Goal: Task Accomplishment & Management: Use online tool/utility

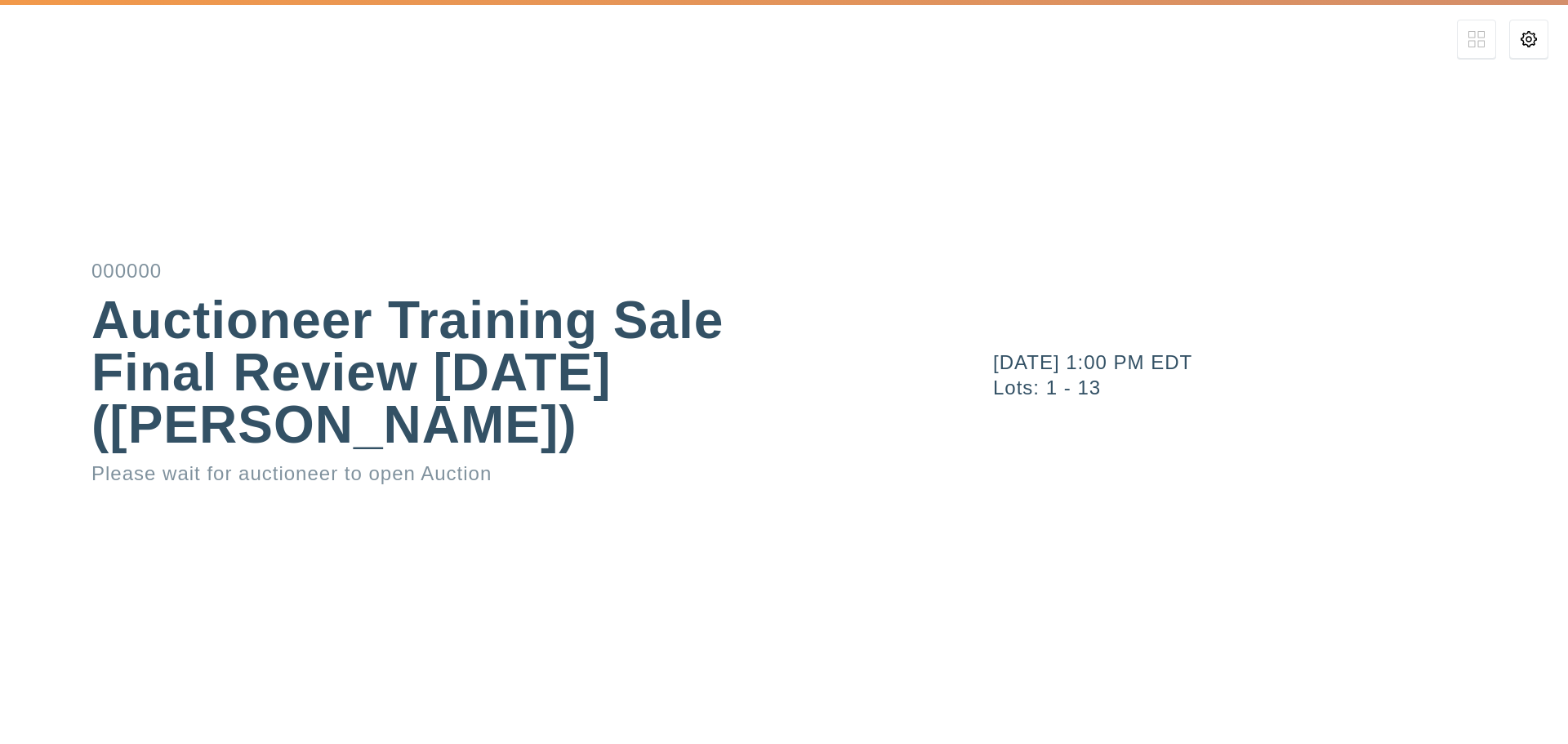
click at [942, 346] on div "[DATE] 1:00 PM EDT Lots: 1 - 13" at bounding box center [1254, 372] width 627 height 744
click at [1037, 298] on div "[DATE] 1:00 PM EDT Lots: 1 - 13" at bounding box center [1254, 372] width 627 height 744
click at [734, 393] on div "Auctioneer Training Sale Final Review [DATE] ([PERSON_NAME])" at bounding box center [471, 372] width 758 height 157
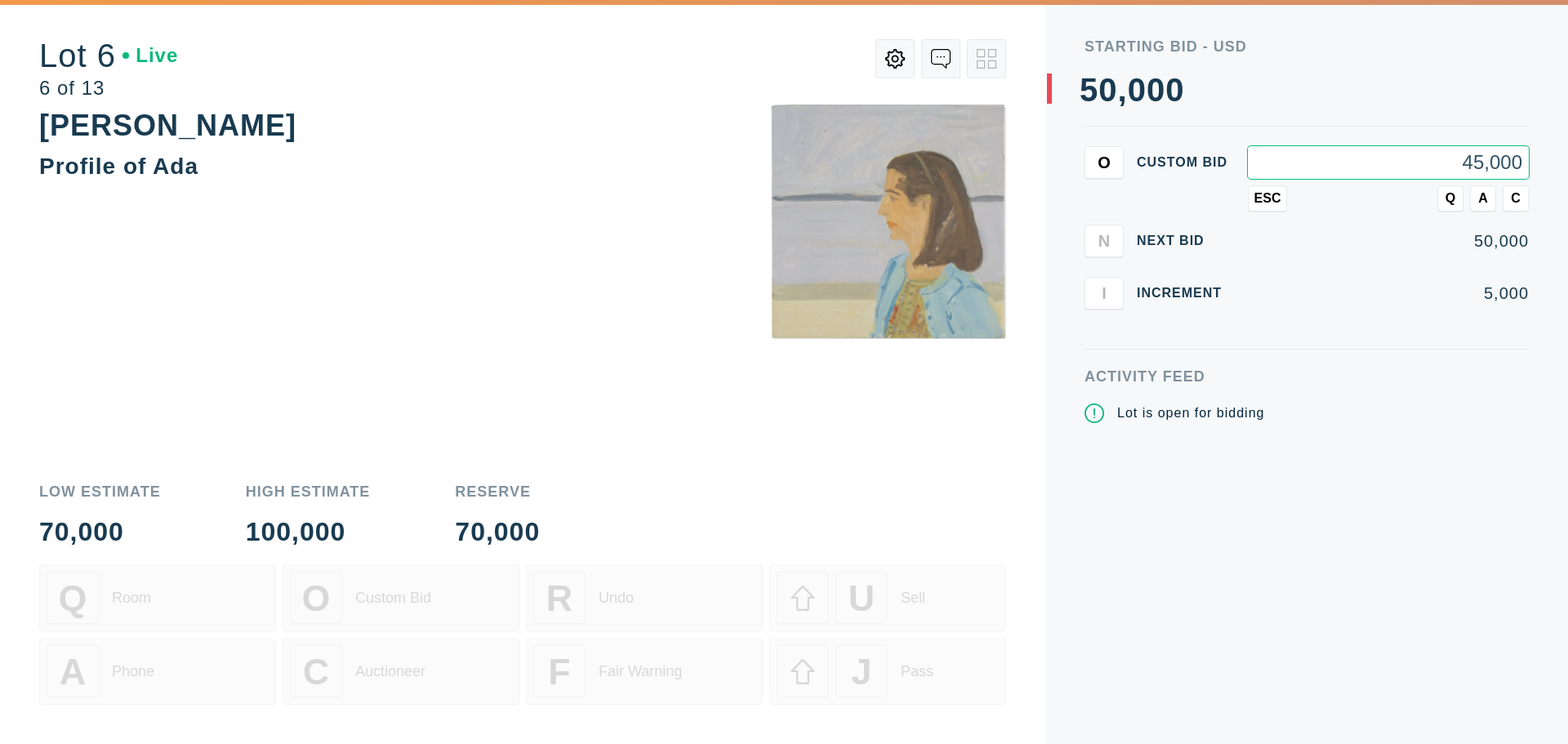
type input "45,000"
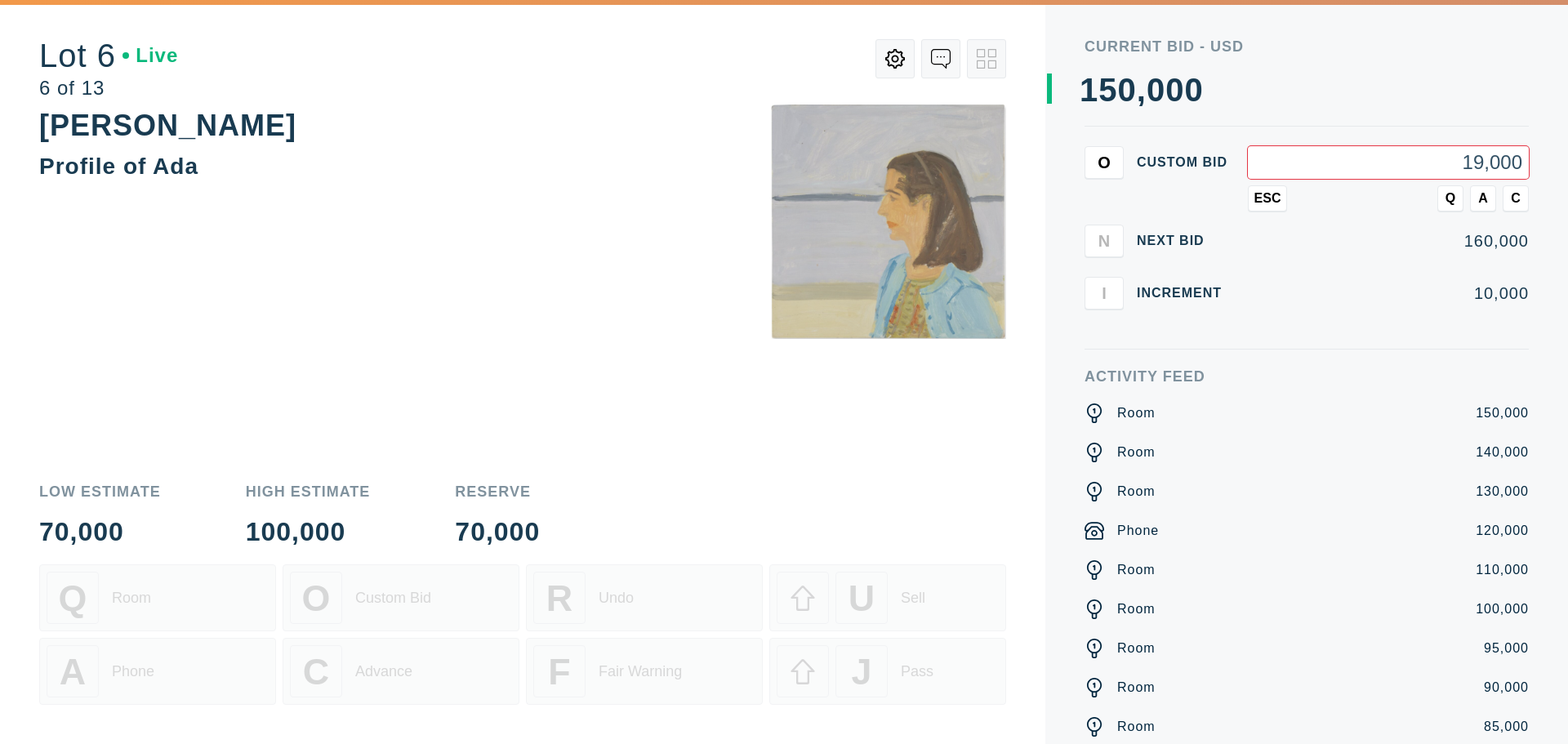
type input "190,000"
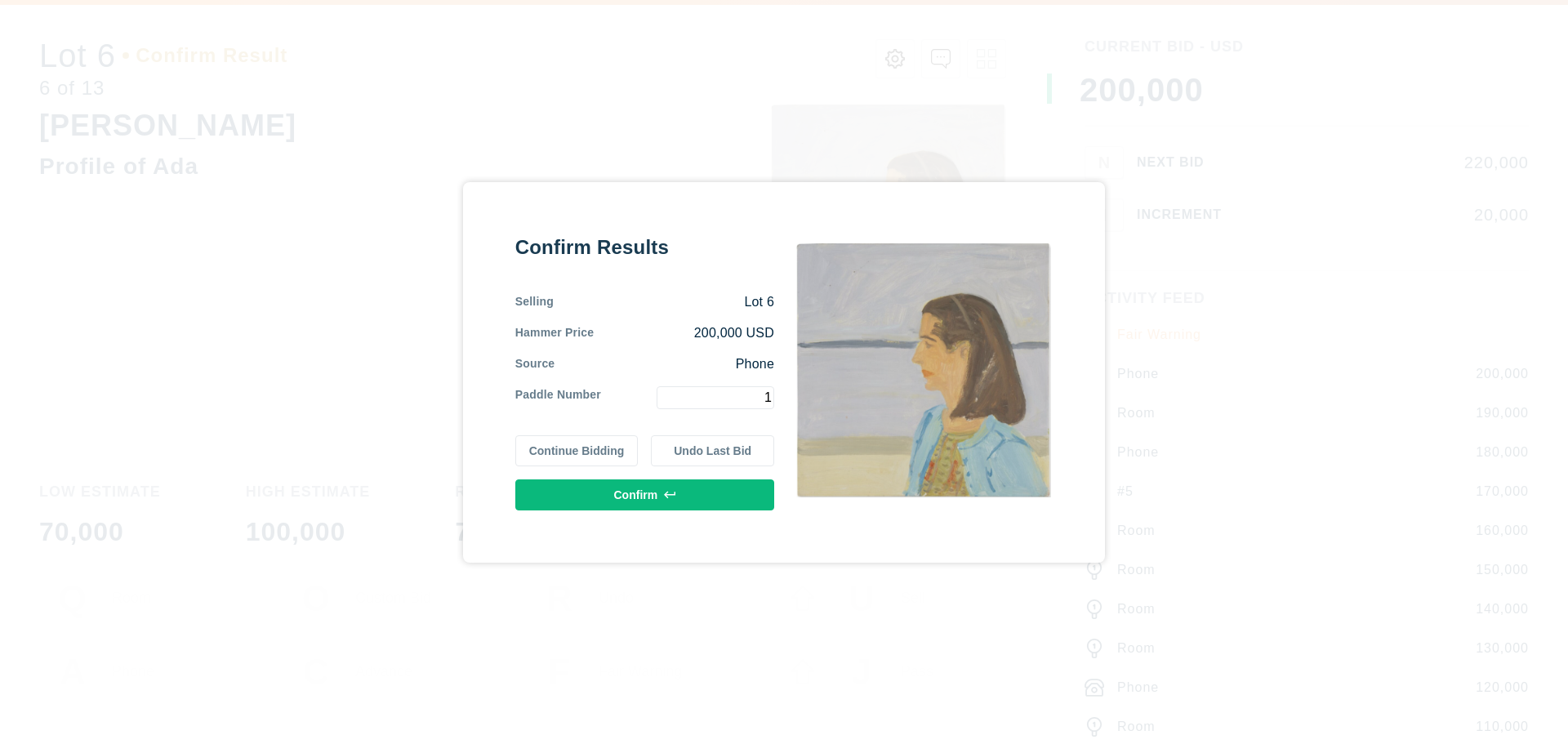
type input "1"
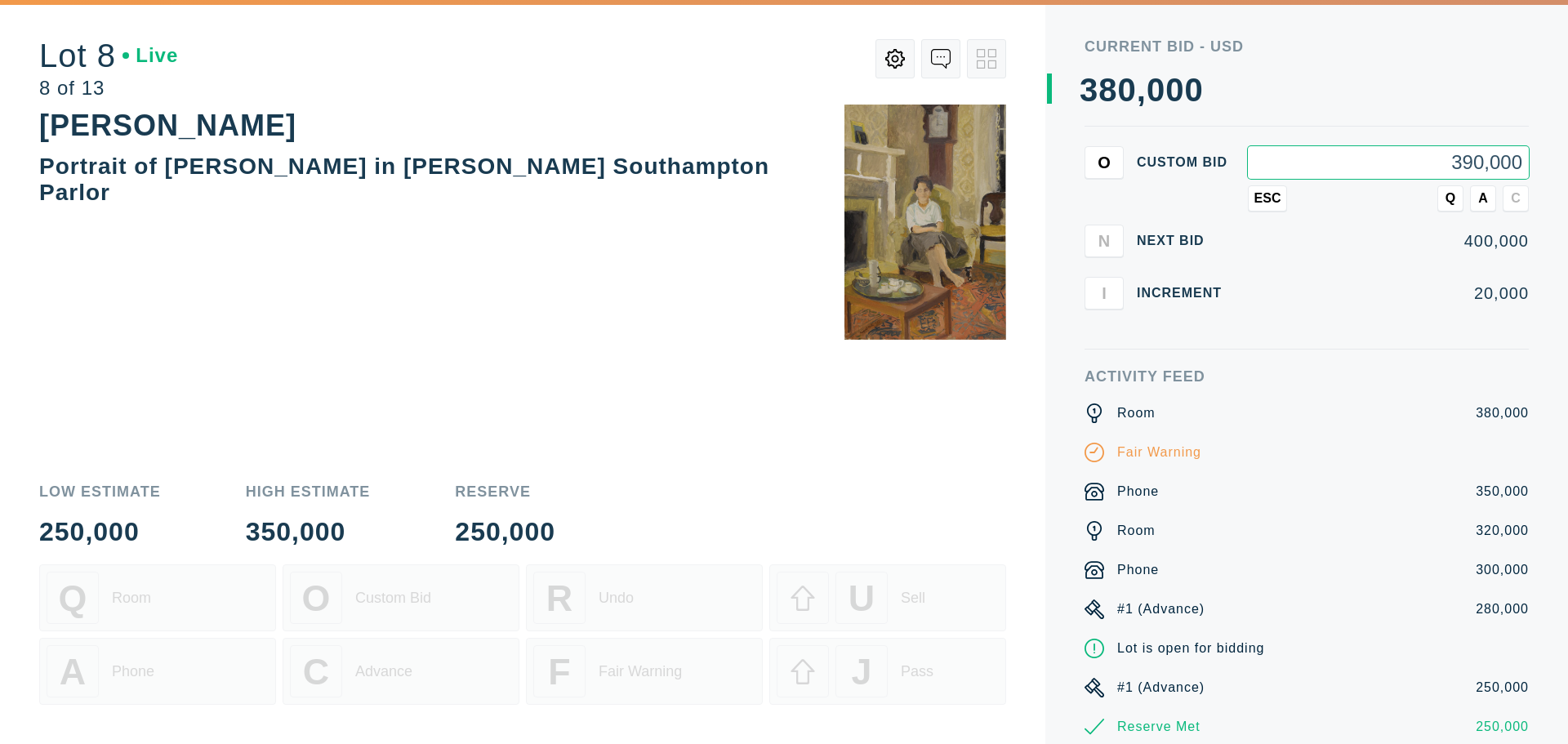
type input "390,000"
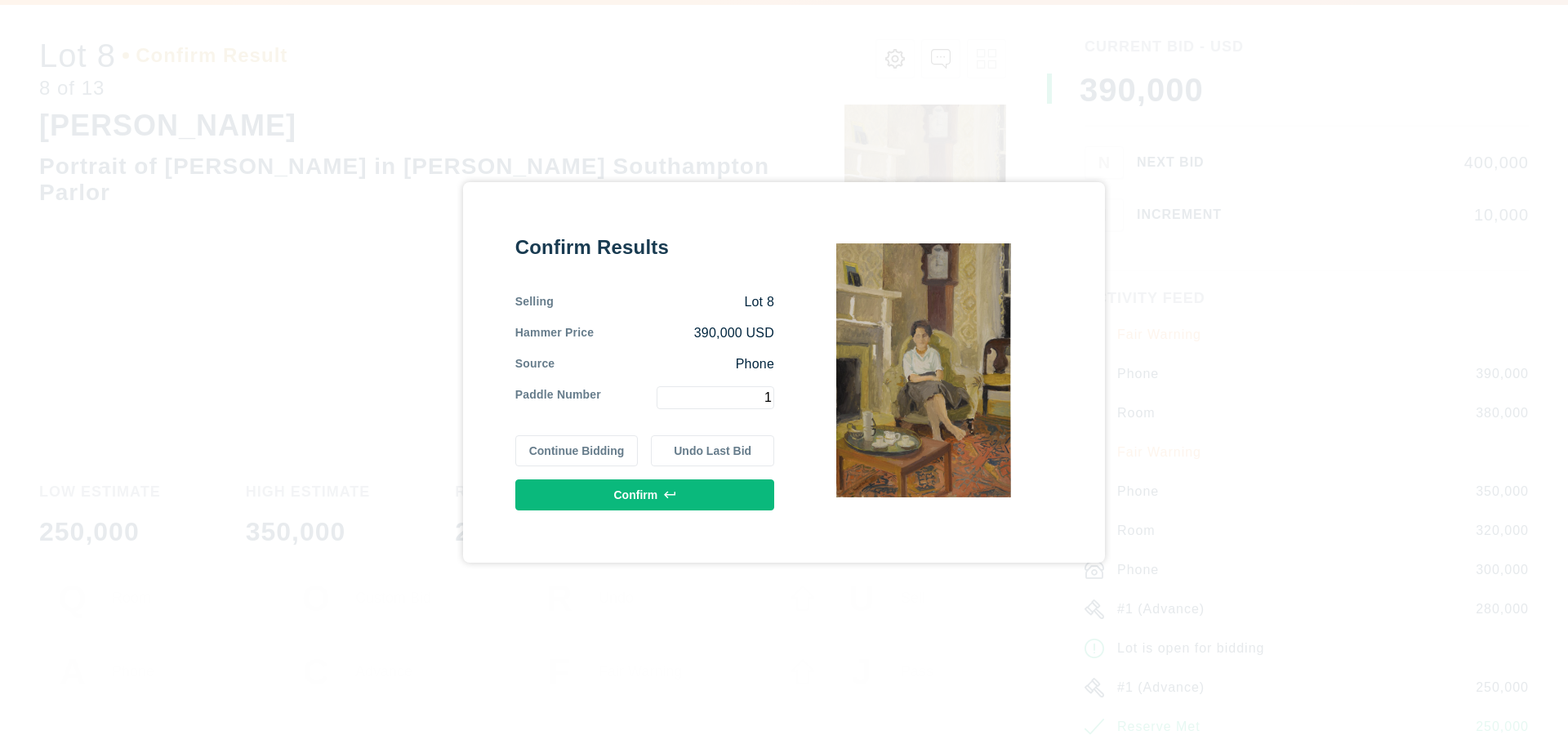
type input "1"
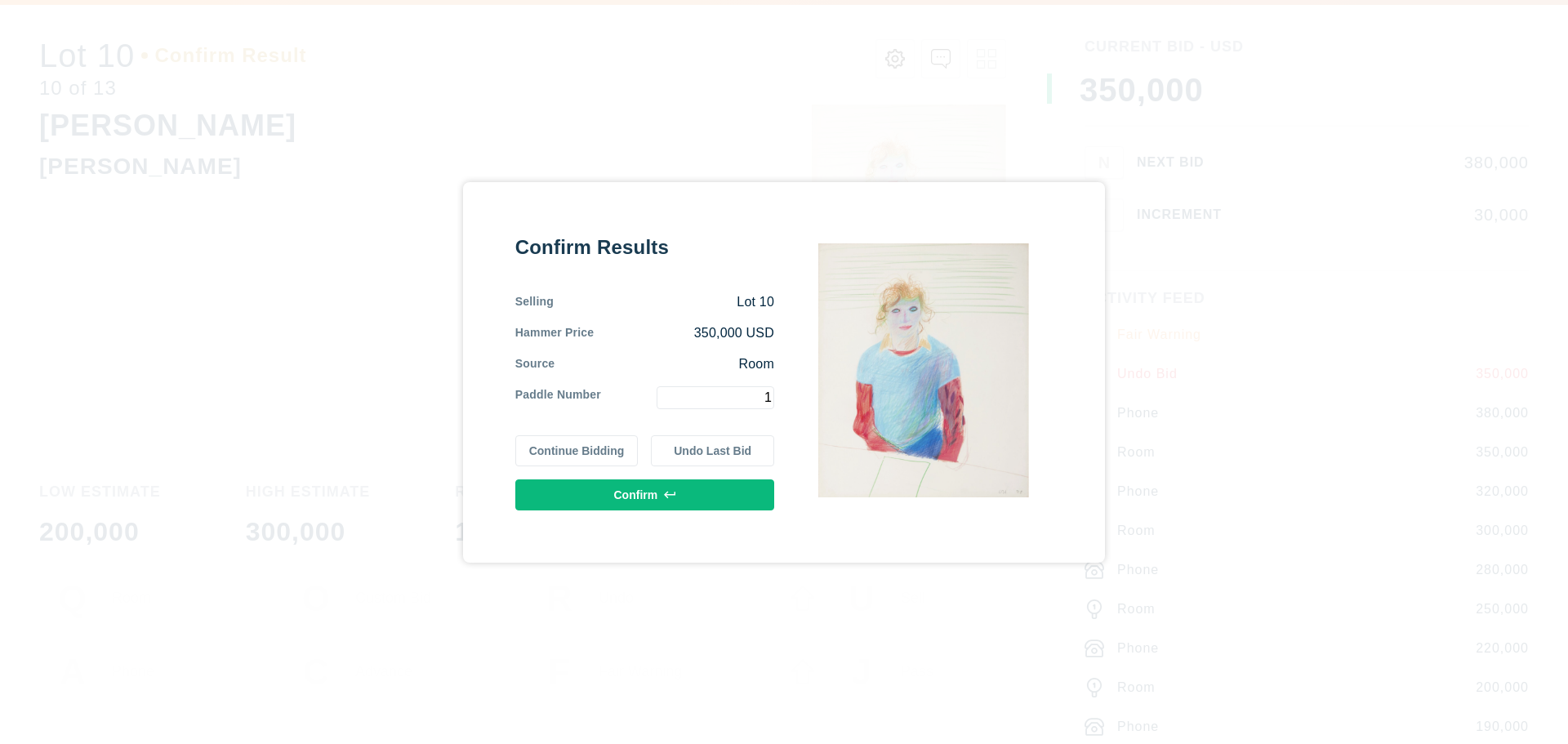
type input "1"
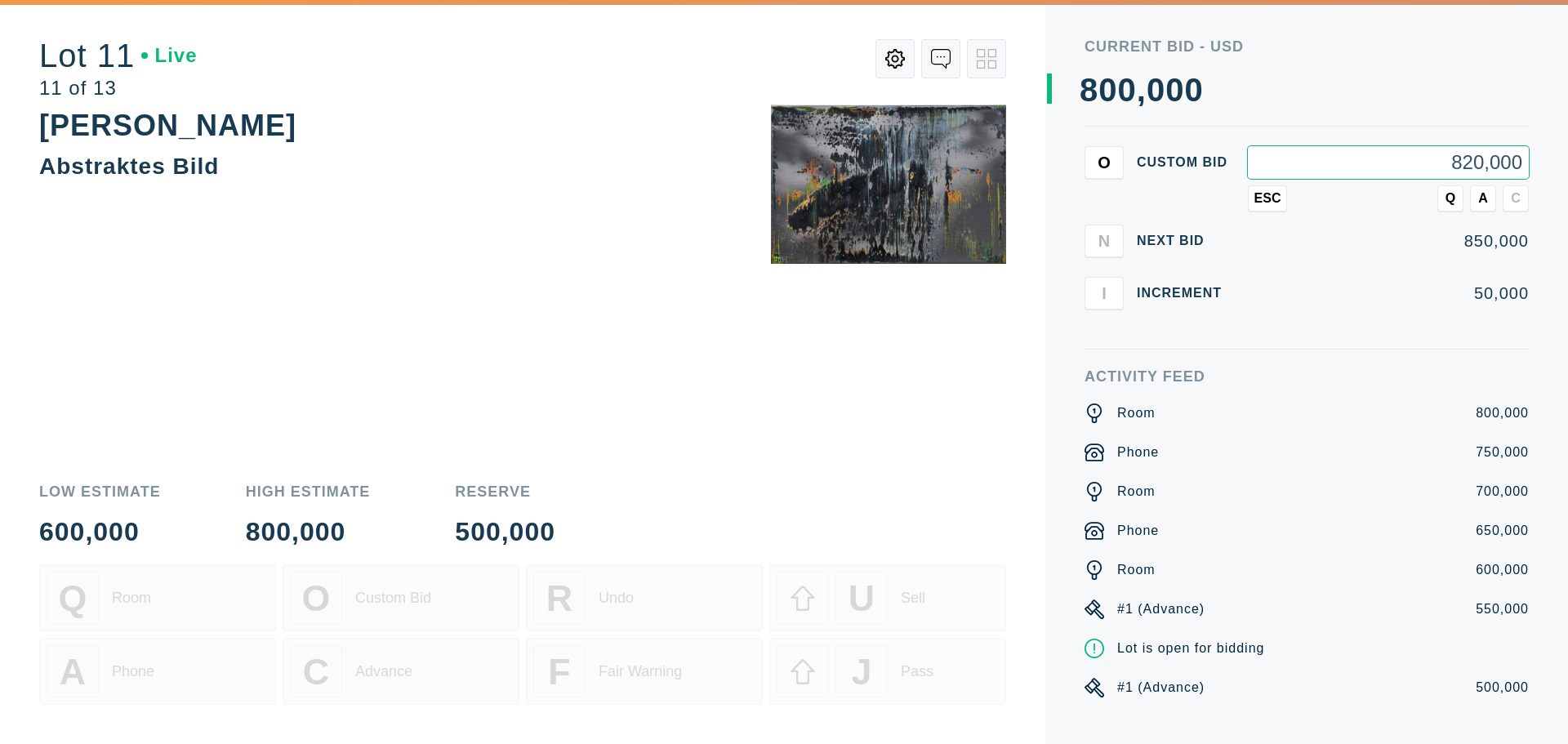
type input "820,000"
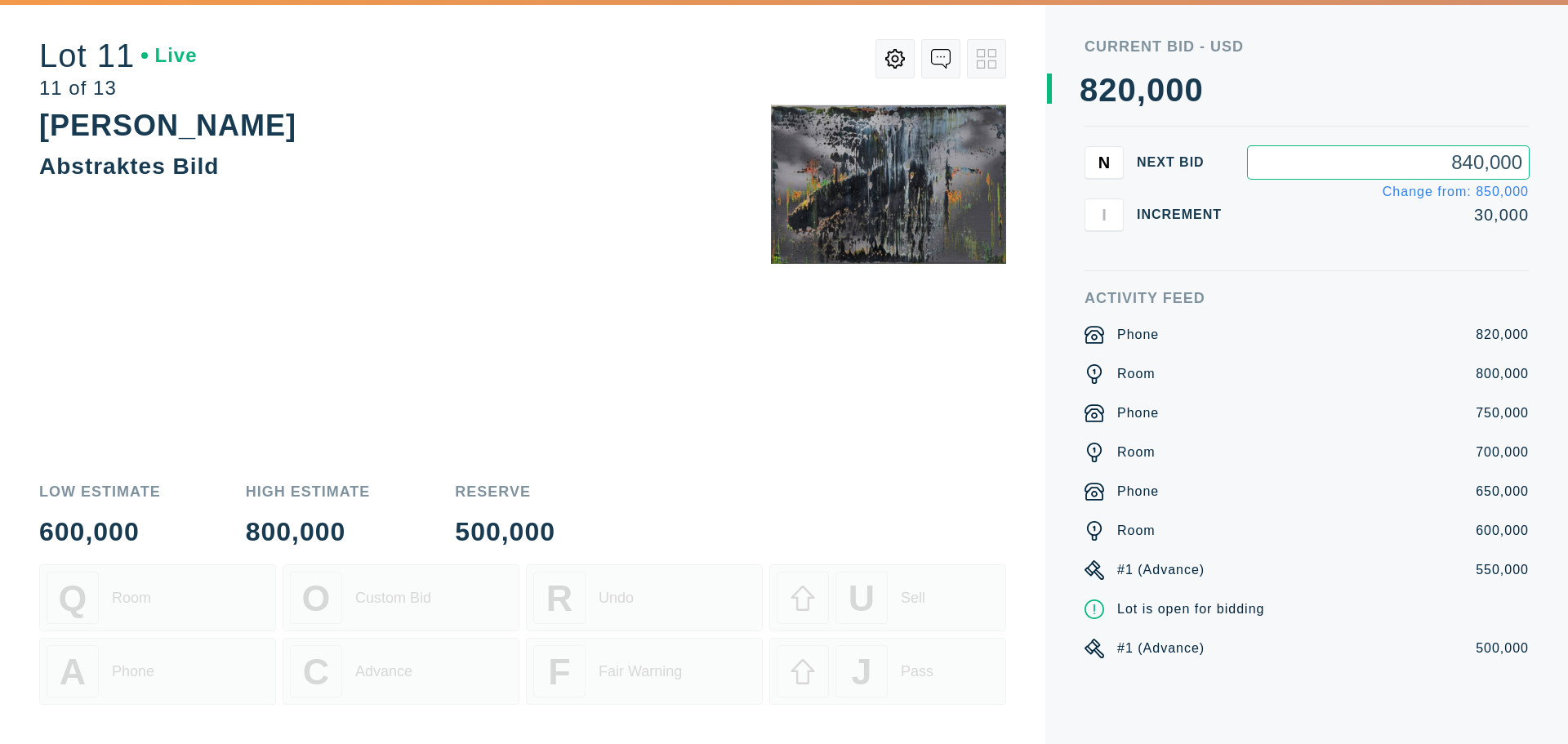
type input "840,000"
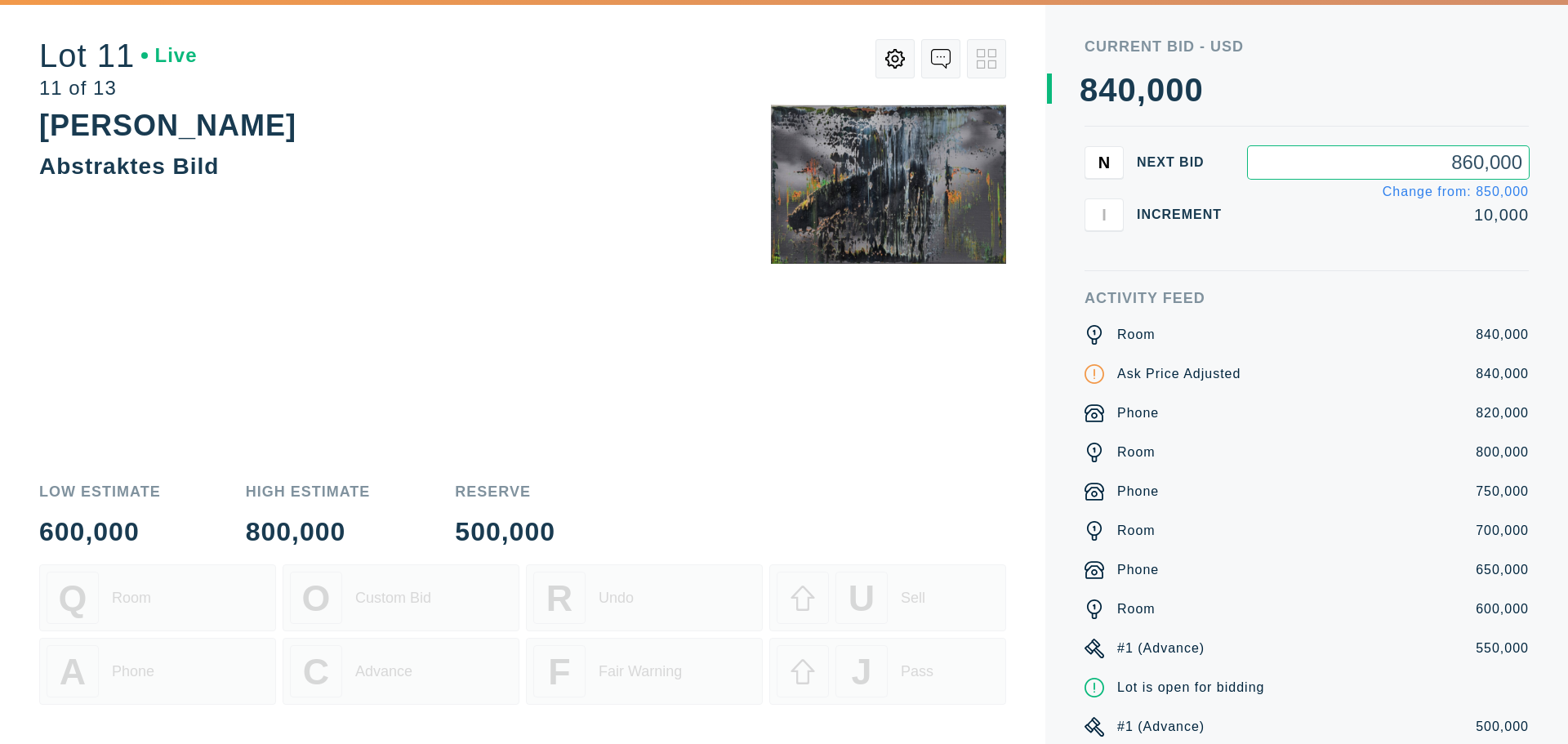
type input "860,000"
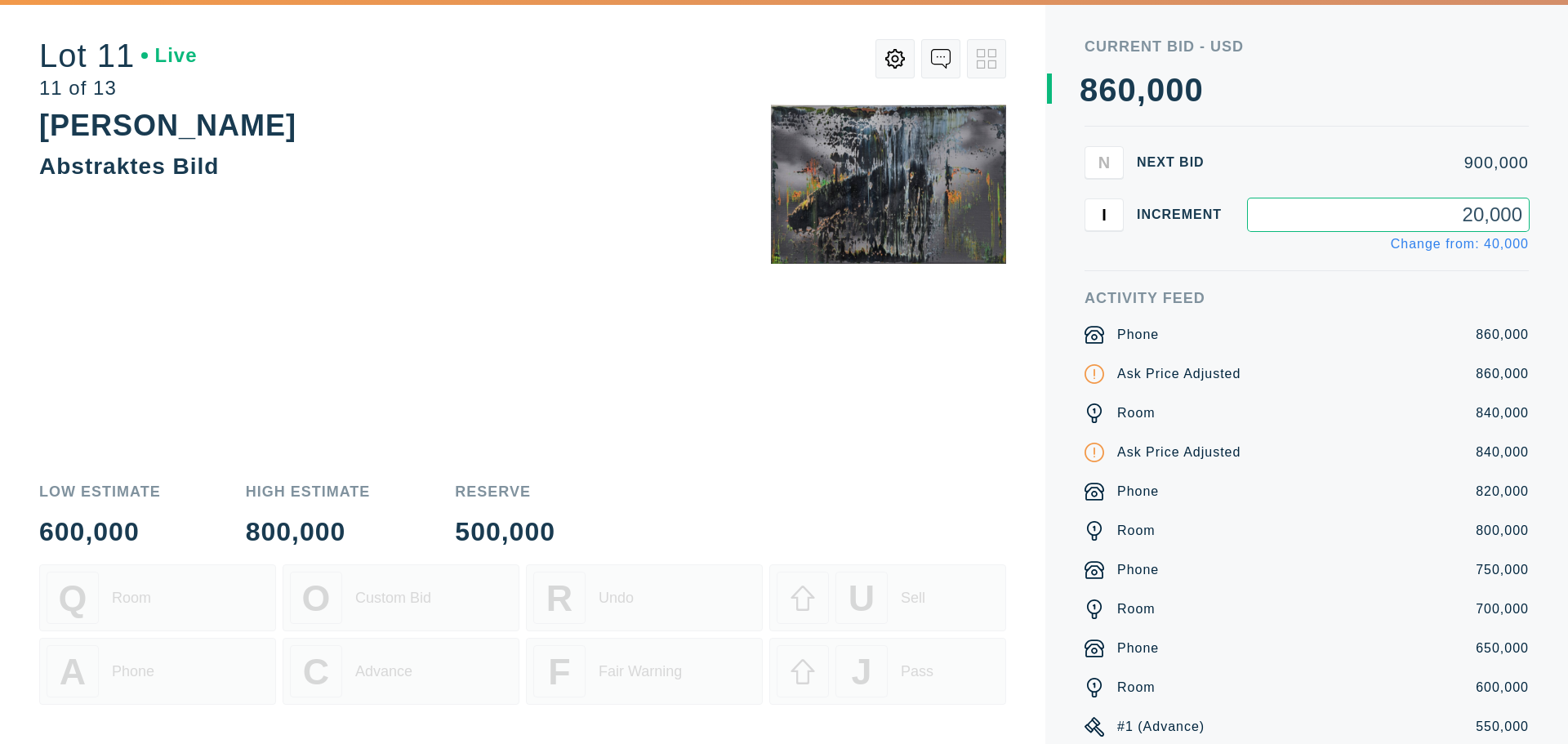
type input "20,000"
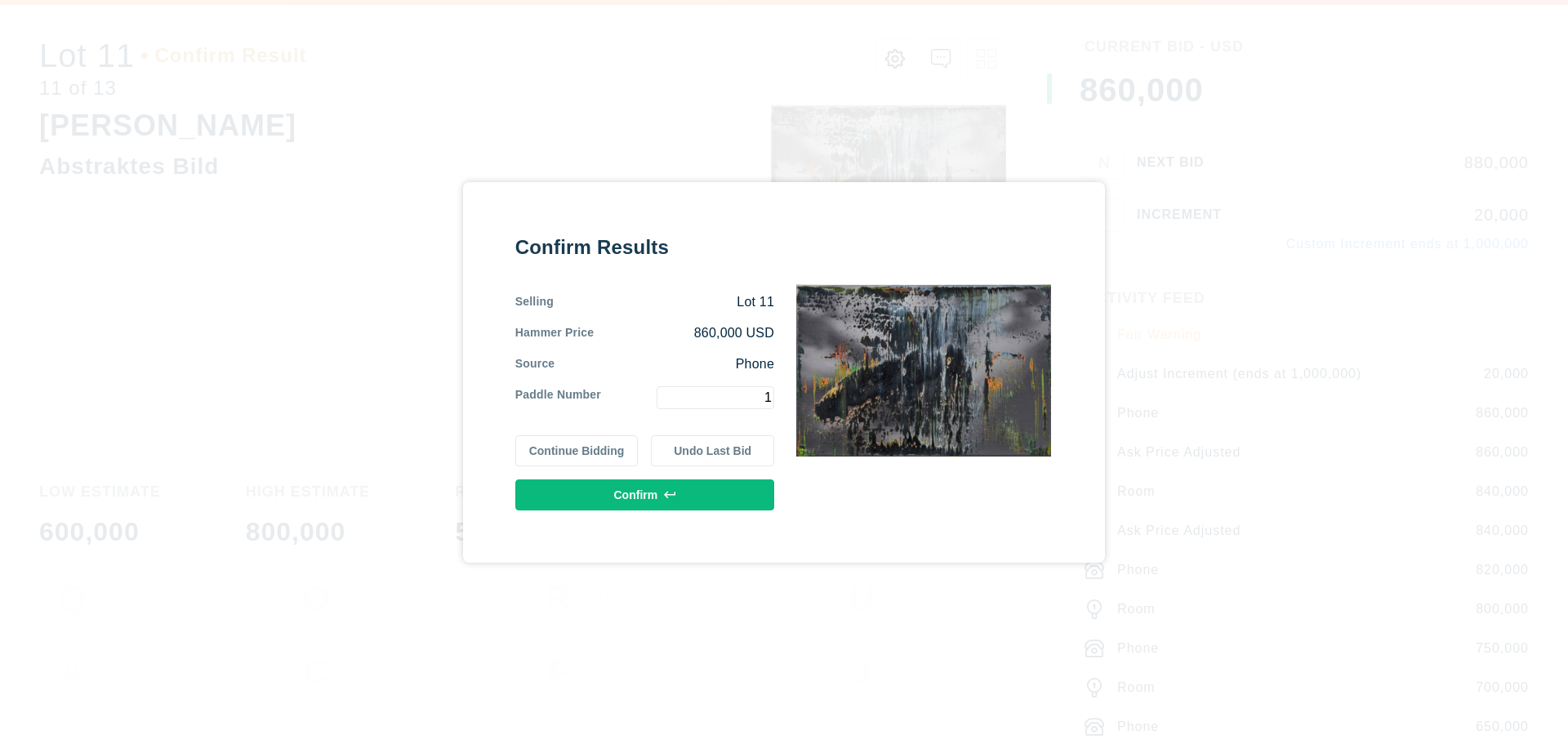
type input "1"
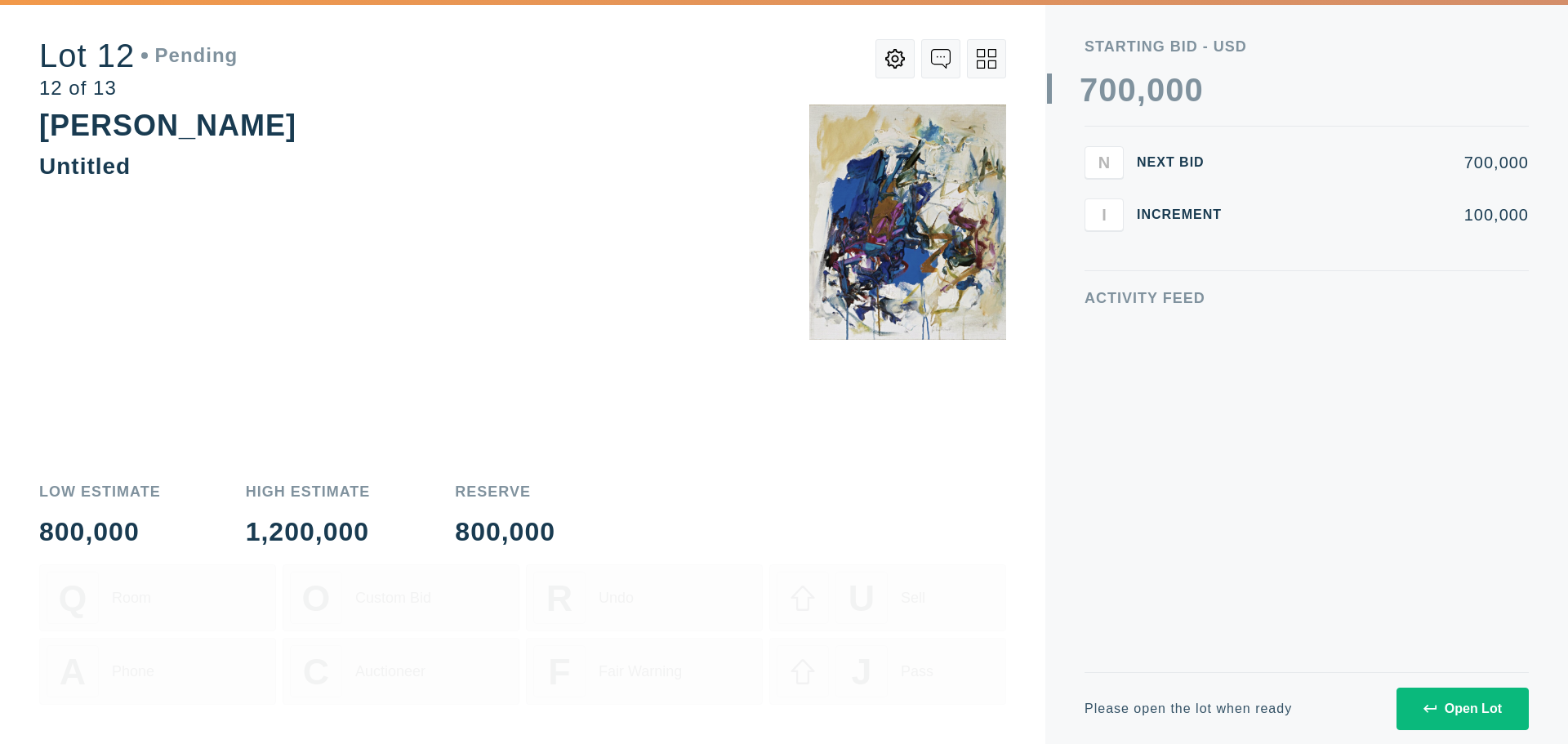
click at [1170, 295] on div "Activity Feed" at bounding box center [1307, 299] width 444 height 15
click at [1199, 290] on div "Starting Bid - USD 0 1 2 3 4 5 6 7 8 9 0 1 2 3 4 5 6 7 8 9 0 1 2 3 4 5 6 7 8 9 …" at bounding box center [1306, 336] width 522 height 673
click at [1192, 304] on div "Activity Feed" at bounding box center [1307, 299] width 444 height 15
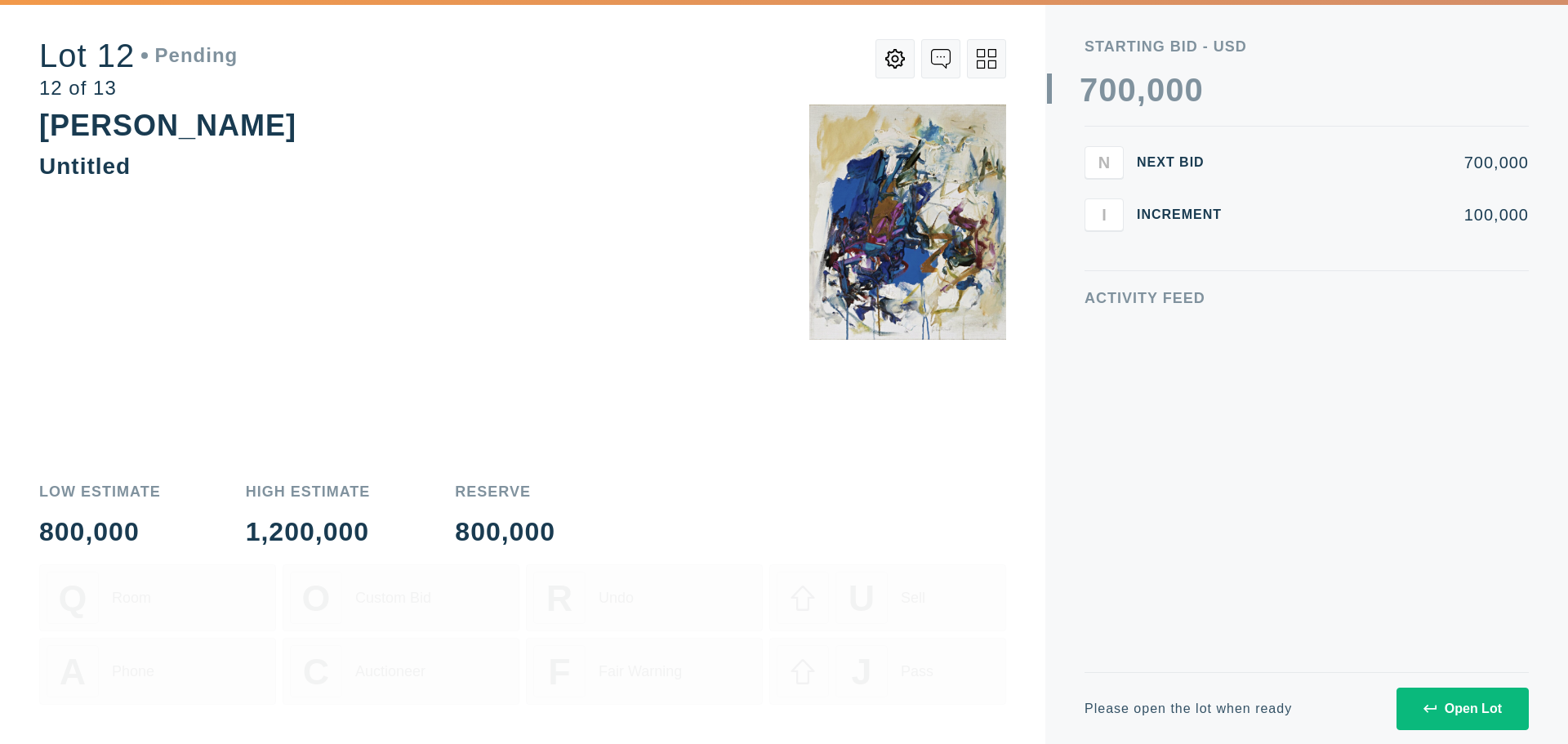
click at [1192, 304] on div "Activity Feed" at bounding box center [1307, 299] width 444 height 15
click at [1192, 292] on div "Activity Feed" at bounding box center [1307, 299] width 444 height 15
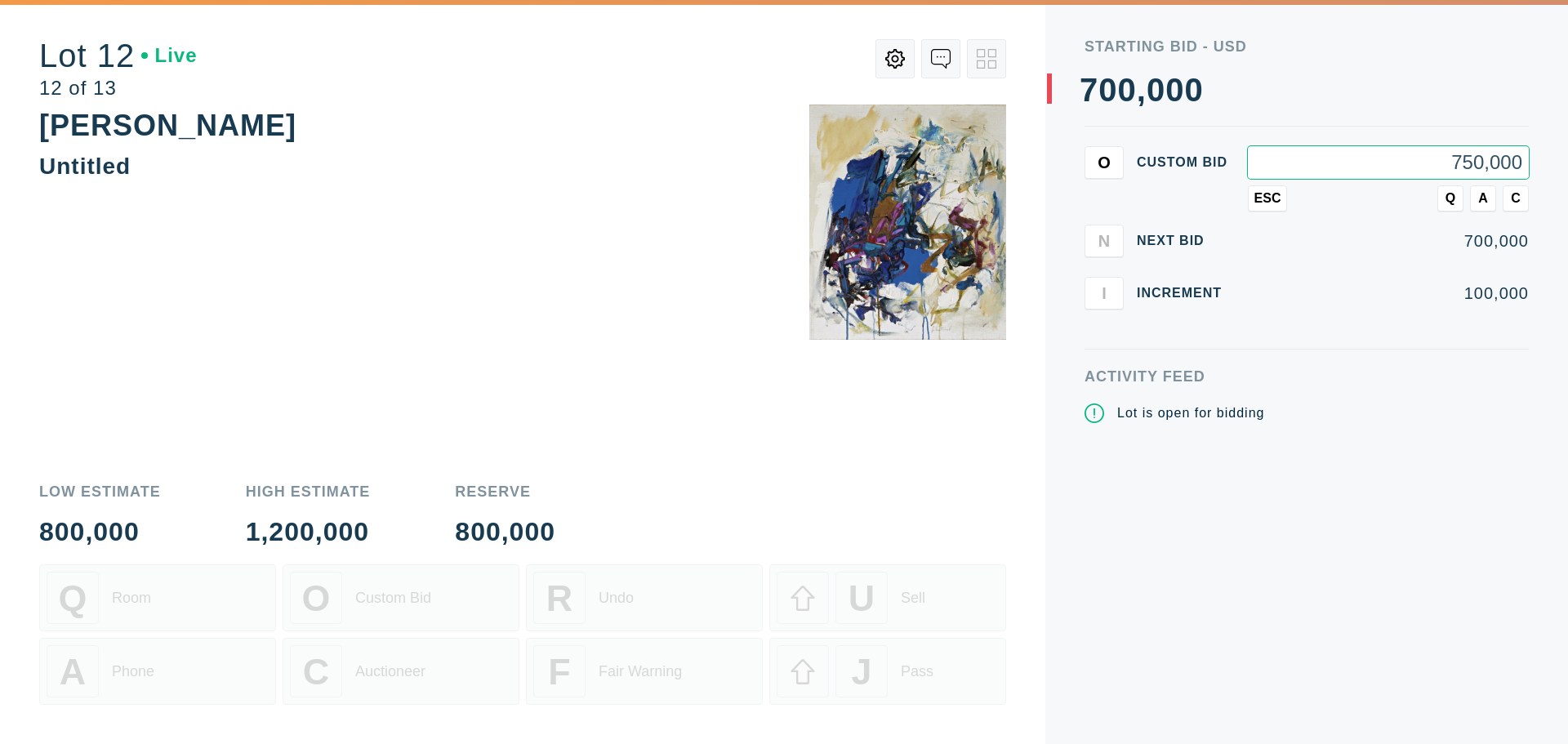
type input "750,000"
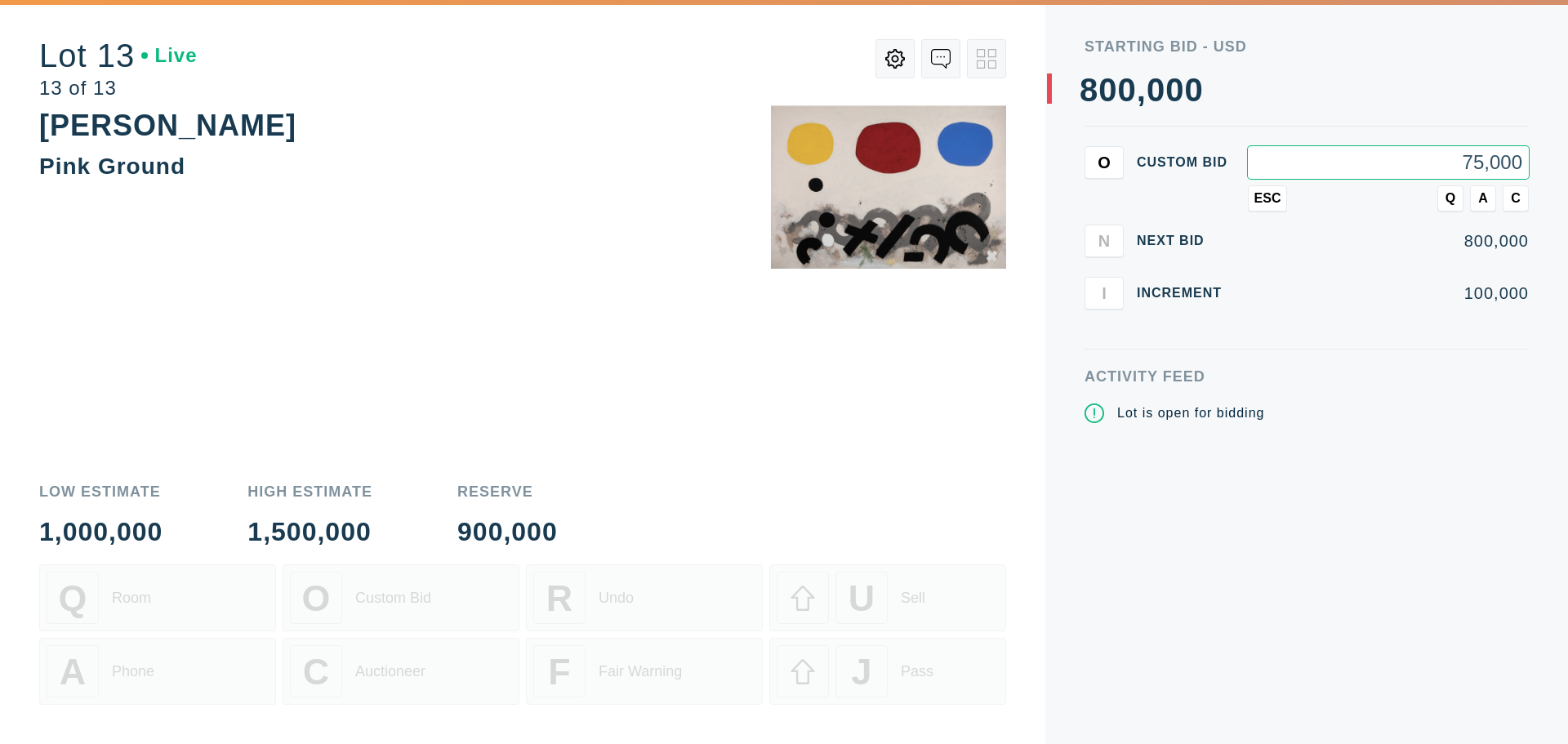
type input "75,000"
type input "850,000"
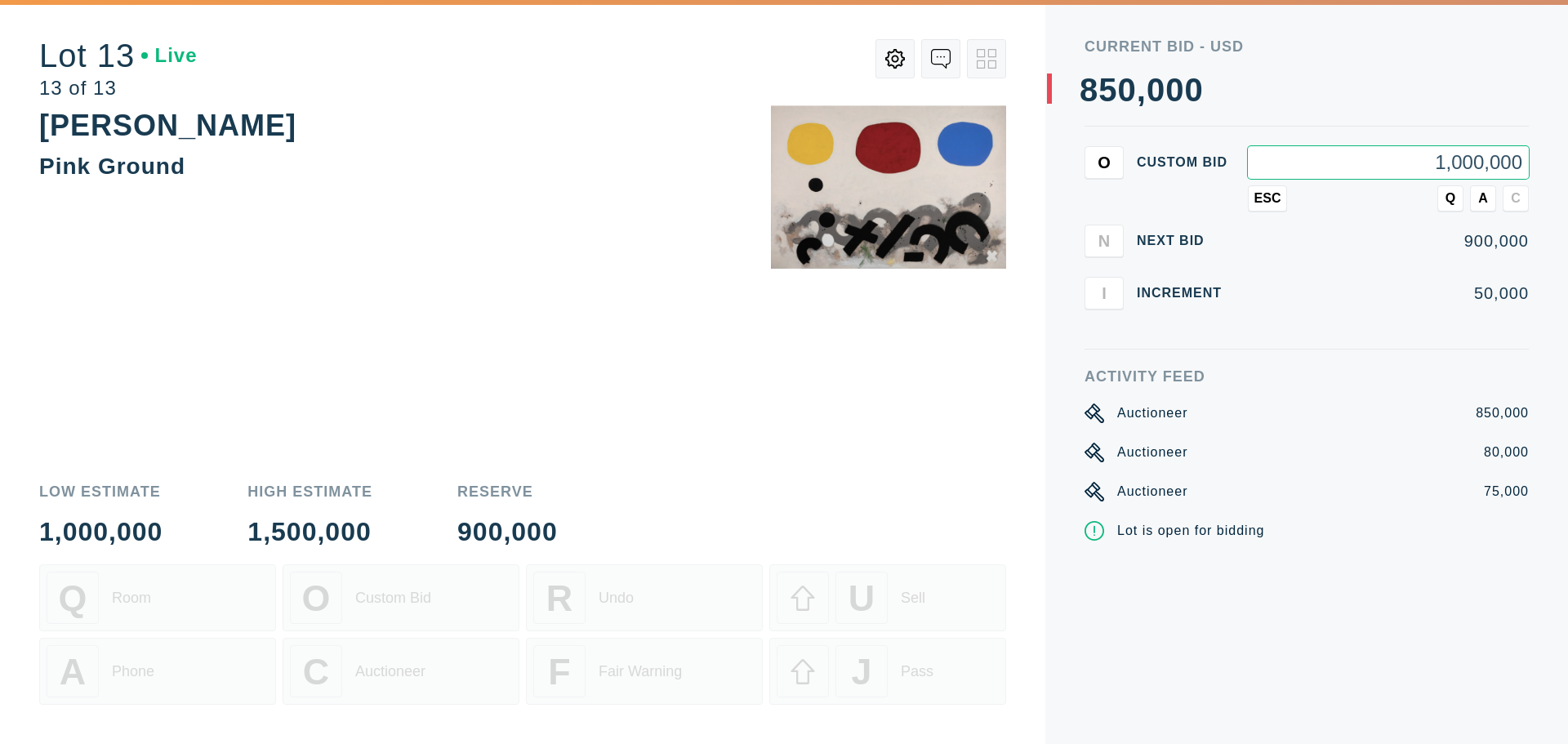
type input "1,000,000"
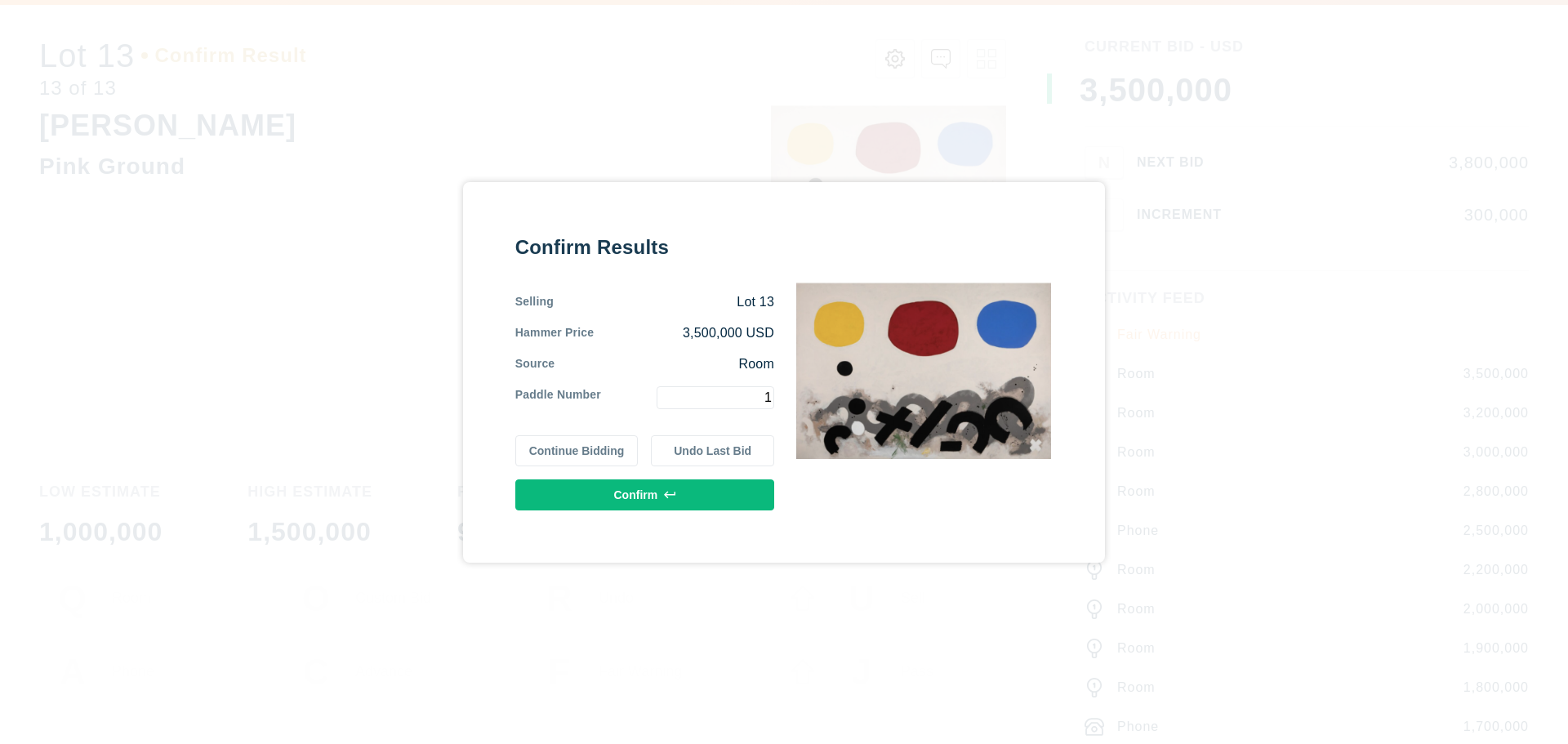
type input "1"
